Goal: Information Seeking & Learning: Check status

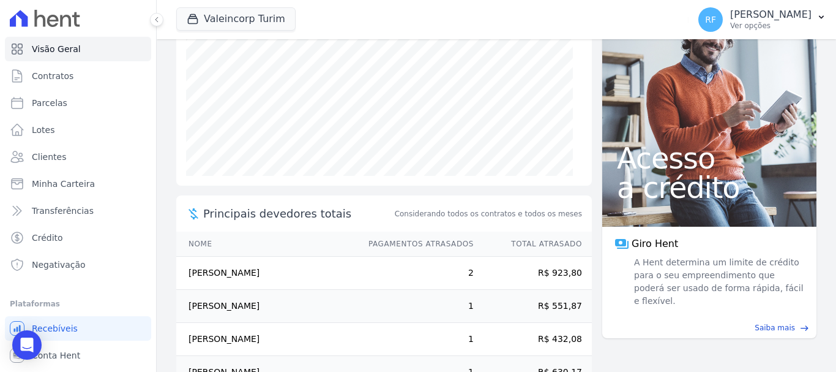
scroll to position [253, 0]
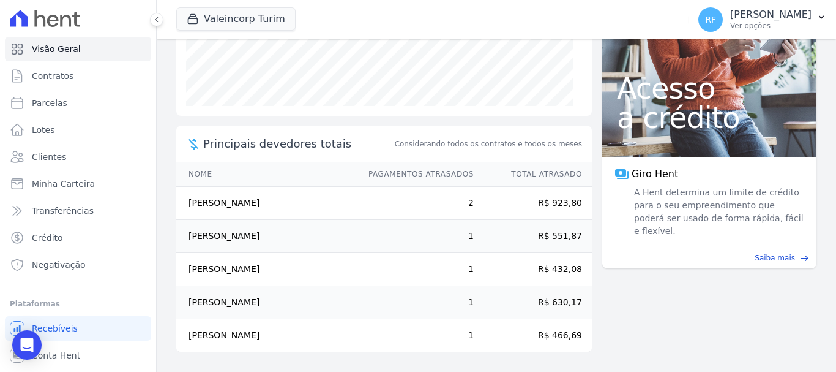
drag, startPoint x: 565, startPoint y: 197, endPoint x: 533, endPoint y: 194, distance: 32.6
click at [533, 194] on td "R$ 923,80" at bounding box center [533, 203] width 118 height 33
click at [78, 108] on link "Parcelas" at bounding box center [78, 103] width 146 height 24
select select
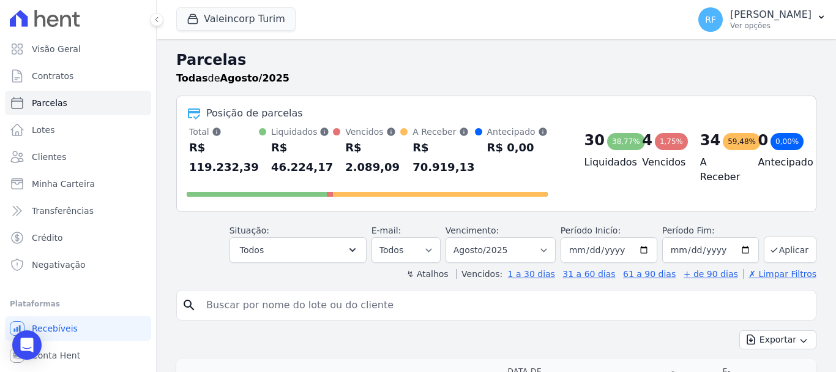
click at [332, 307] on input "search" at bounding box center [505, 305] width 612 height 24
type input "[PERSON_NAME]"
select select
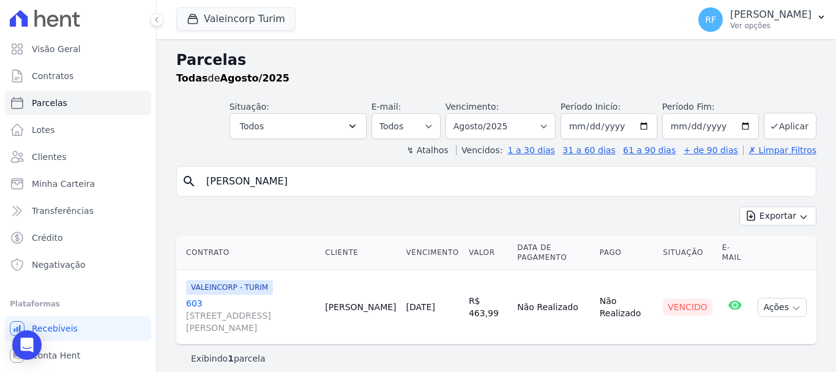
scroll to position [10, 0]
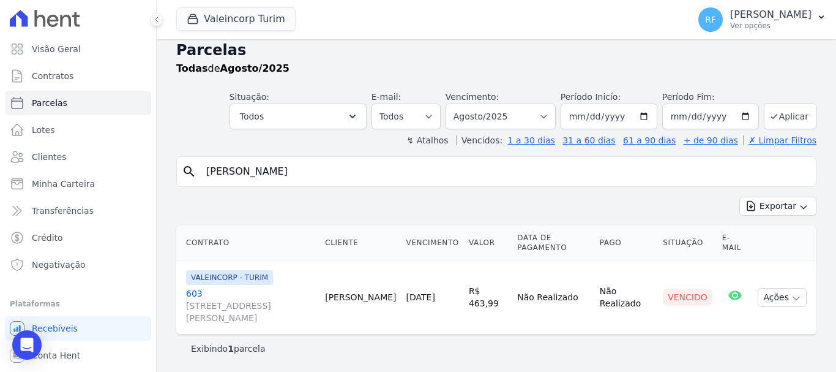
click at [200, 293] on link "603 [STREET_ADDRESS][PERSON_NAME]" at bounding box center [250, 305] width 129 height 37
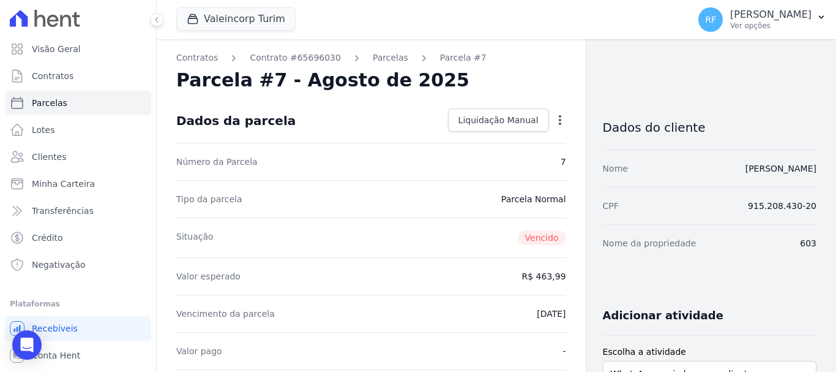
click at [554, 125] on icon "button" at bounding box center [560, 120] width 12 height 12
select select
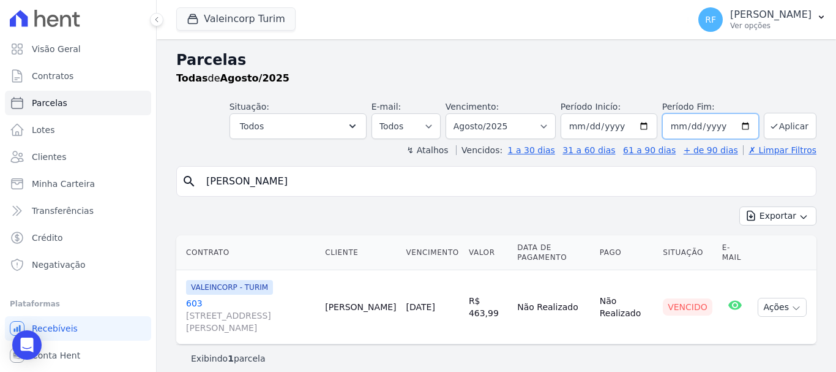
click at [729, 126] on input "[DATE]" at bounding box center [710, 126] width 97 height 26
click at [484, 126] on select "Filtrar por período ──────── Todos os meses Julho/2024 Agosto/2024 Setembro/202…" at bounding box center [501, 126] width 110 height 26
select select "07/2025"
click at [454, 113] on select "Filtrar por período ──────── Todos os meses Julho/2024 Agosto/2024 Setembro/202…" at bounding box center [501, 126] width 110 height 26
select select
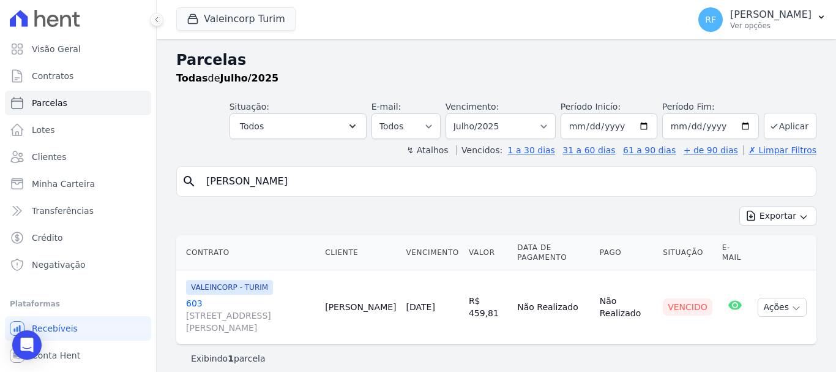
click at [193, 307] on link "603 [STREET_ADDRESS][PERSON_NAME]" at bounding box center [250, 315] width 129 height 37
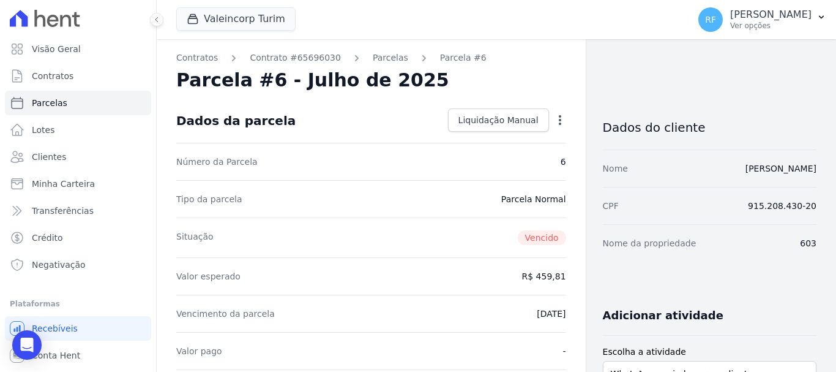
click at [554, 121] on icon "button" at bounding box center [560, 120] width 12 height 12
select select
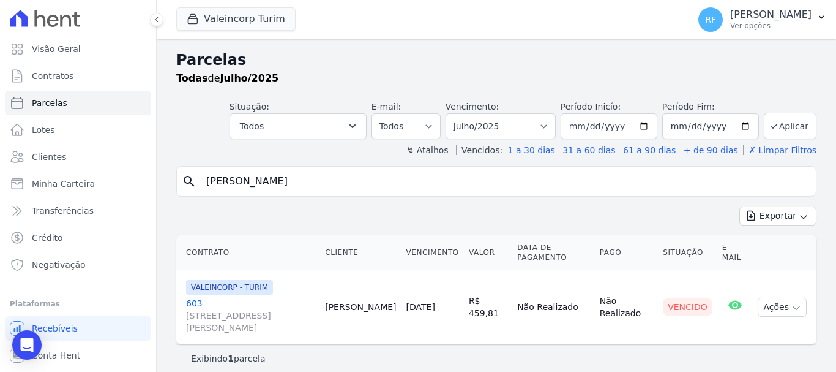
scroll to position [10, 0]
select select
select select "07/2025"
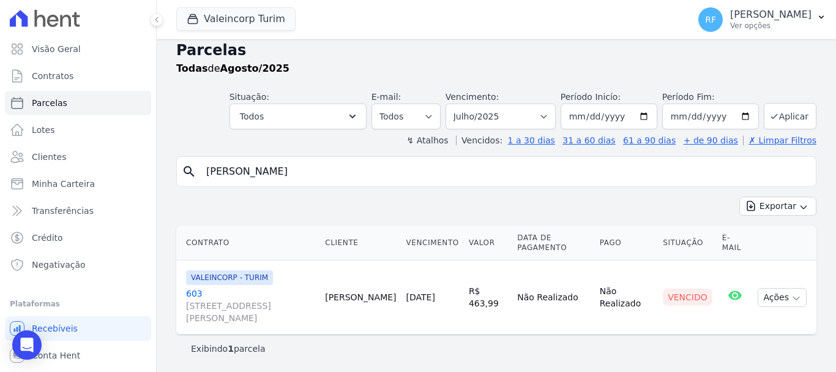
drag, startPoint x: 272, startPoint y: 184, endPoint x: 192, endPoint y: 171, distance: 81.2
click at [192, 171] on div "search michel" at bounding box center [496, 171] width 640 height 31
